Goal: Task Accomplishment & Management: Manage account settings

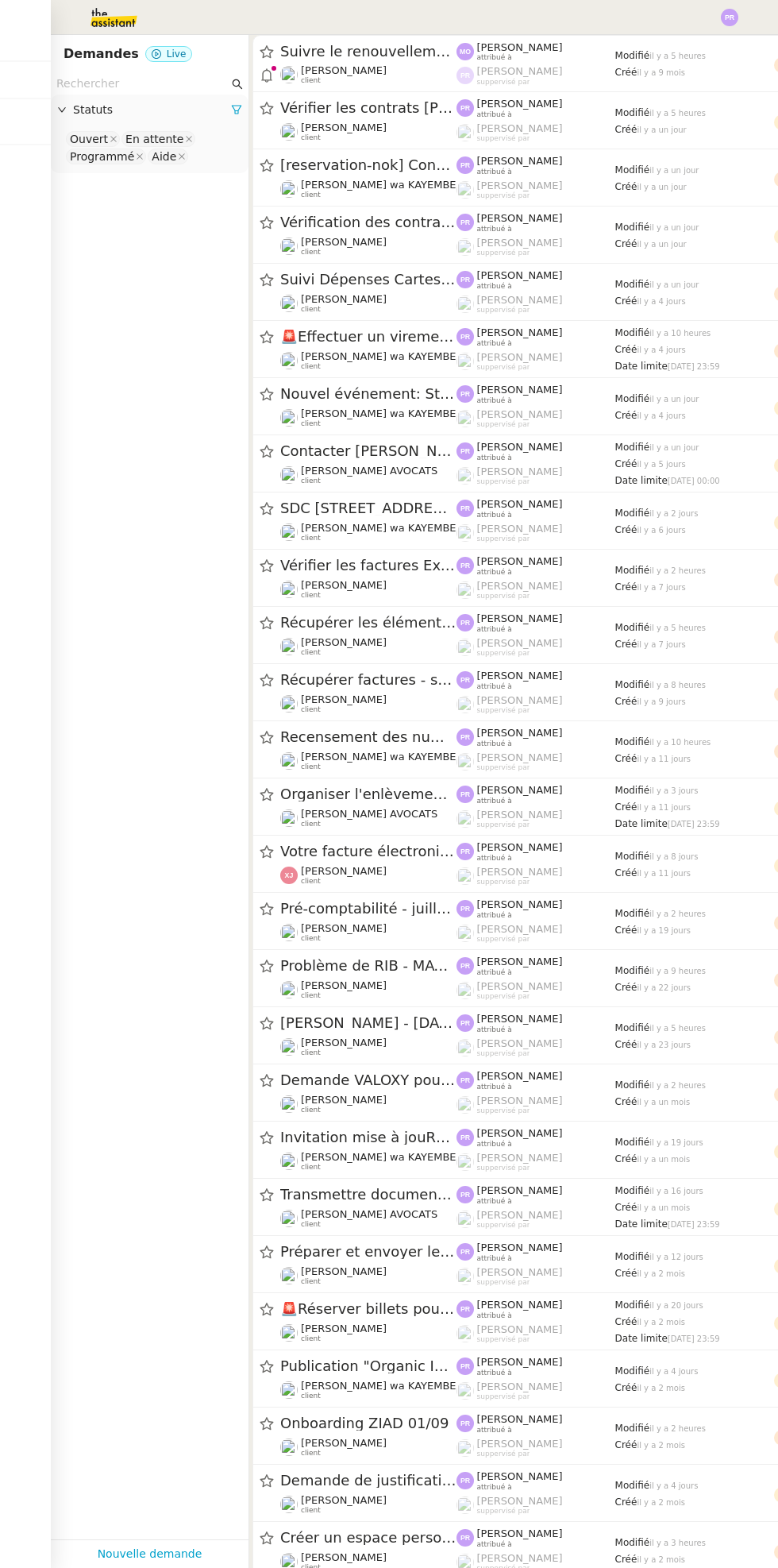
click at [385, 51] on span "Suivre le renouvellement produit Trimble" at bounding box center [368, 52] width 176 height 14
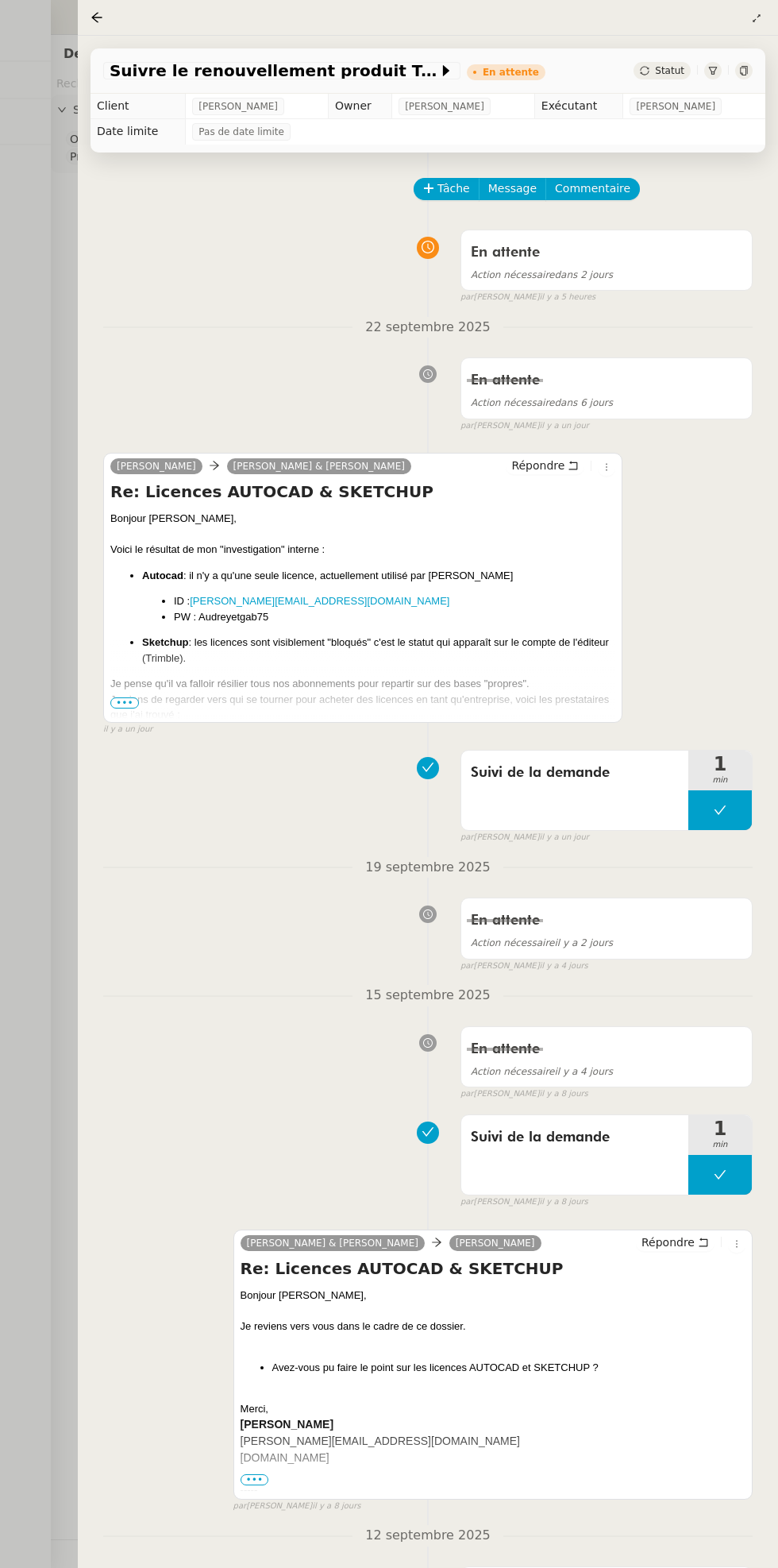
click at [159, 702] on div "Je viens de regarder vers qui se tourner pour acheter des licences en tant qu'e…" at bounding box center [363, 707] width 505 height 31
click at [136, 711] on div "Je viens de regarder vers qui se tourner pour acheter des licences en tant qu'e…" at bounding box center [363, 707] width 505 height 31
click at [144, 692] on div "Je viens de regarder vers qui se tourner pour acheter des licences en tant qu'e…" at bounding box center [363, 707] width 505 height 31
click at [144, 707] on div "Je viens de regarder vers qui se tourner pour acheter des licences en tant qu'e…" at bounding box center [363, 707] width 505 height 31
click at [143, 700] on div "Je viens de regarder vers qui se tourner pour acheter des licences en tant qu'e…" at bounding box center [363, 707] width 505 height 31
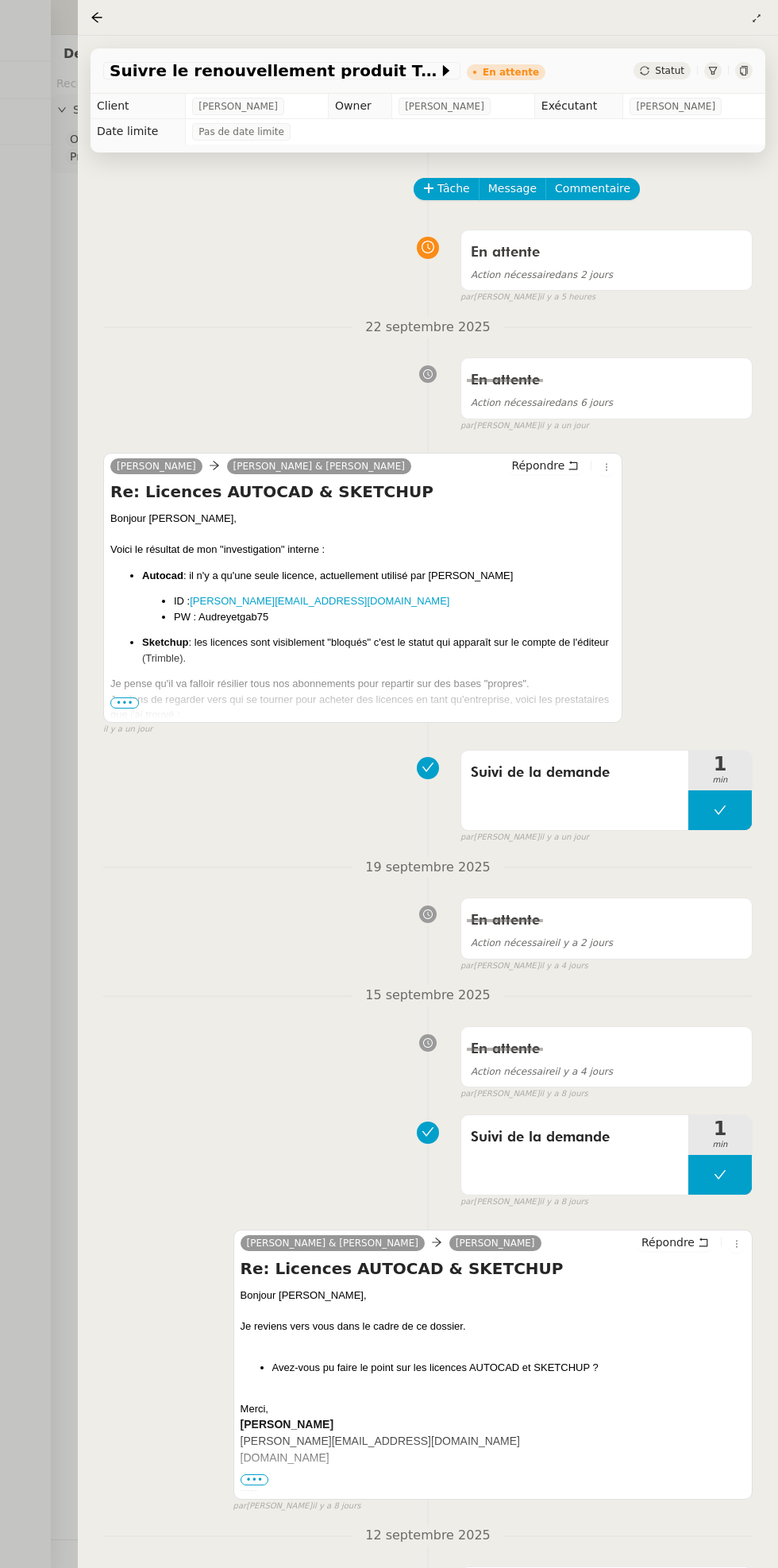
click at [137, 729] on span "il y a un jour" at bounding box center [128, 729] width 49 height 13
click at [288, 704] on div "Je viens de regarder vers qui se tourner pour acheter des licences en tant qu'e…" at bounding box center [363, 707] width 505 height 31
click at [143, 695] on div "Je viens de regarder vers qui se tourner pour acheter des licences en tant qu'e…" at bounding box center [363, 707] width 505 height 31
click at [142, 704] on div "Je viens de regarder vers qui se tourner pour acheter des licences en tant qu'e…" at bounding box center [363, 707] width 505 height 31
click at [137, 703] on span "•••" at bounding box center [125, 703] width 29 height 11
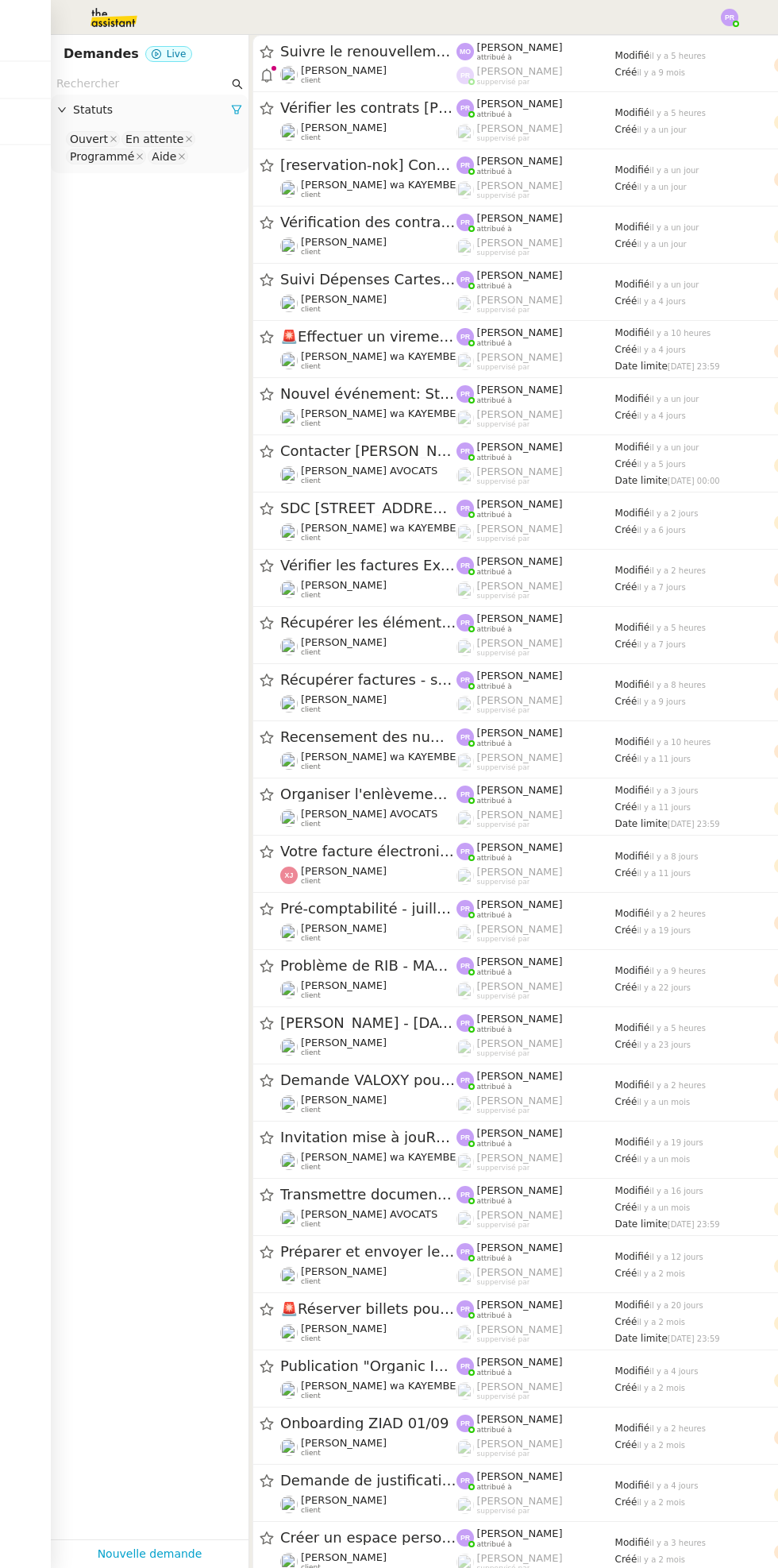
click at [387, 120] on div "Vérifier les contrats [PERSON_NAME] client" at bounding box center [368, 120] width 176 height 44
click at [392, 179] on span "[PERSON_NAME] wa KAYEMBE" at bounding box center [378, 184] width 155 height 12
